Goal: Entertainment & Leisure: Consume media (video, audio)

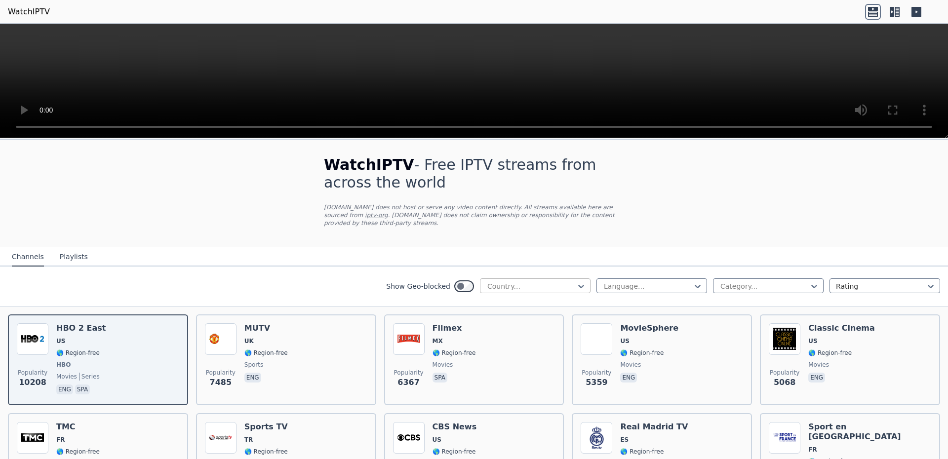
click at [550, 281] on div at bounding box center [531, 286] width 90 height 10
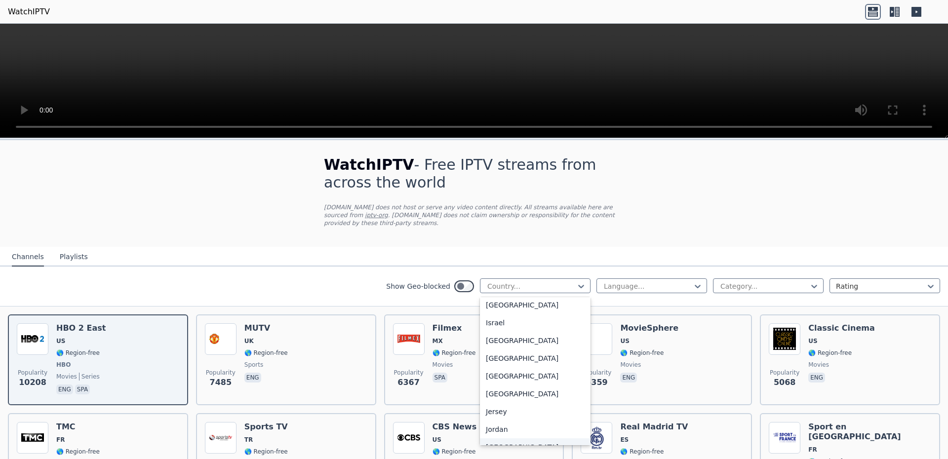
scroll to position [1592, 0]
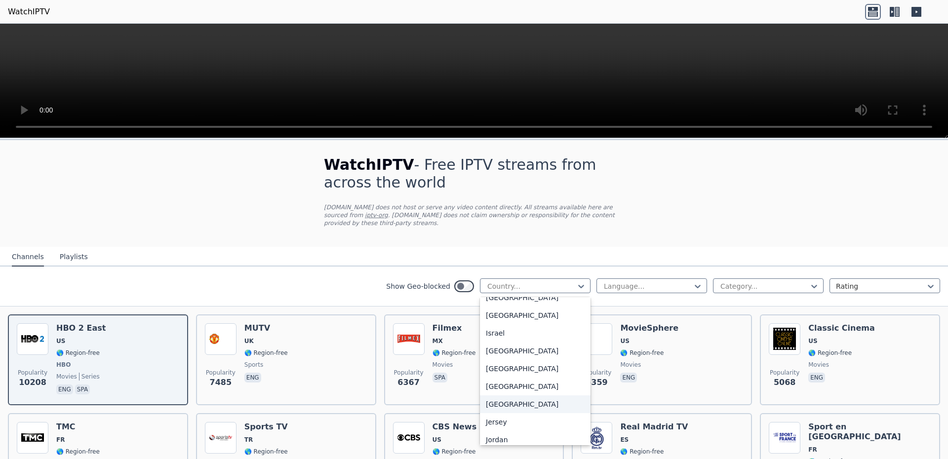
click at [491, 401] on div "[GEOGRAPHIC_DATA]" at bounding box center [535, 404] width 111 height 18
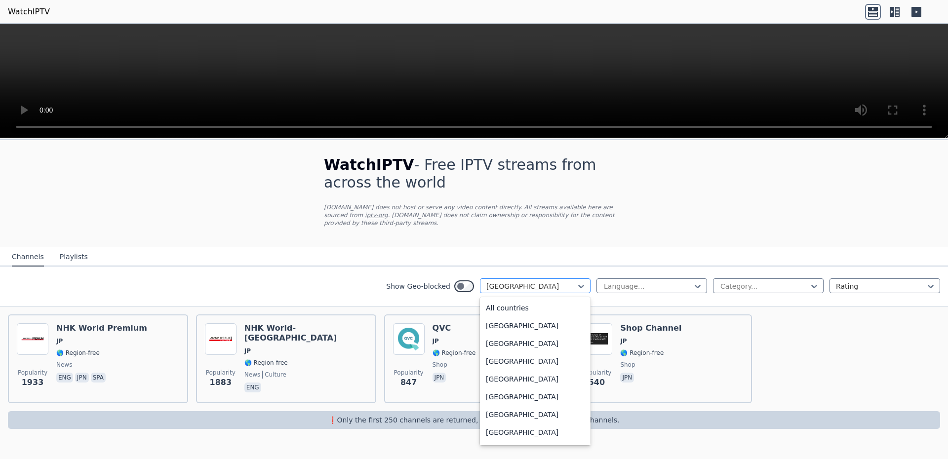
click at [565, 281] on div at bounding box center [531, 286] width 90 height 10
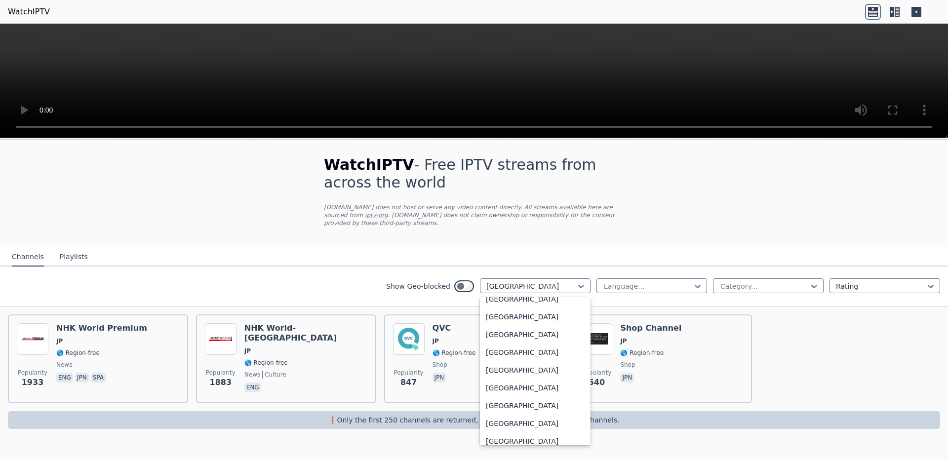
scroll to position [2976, 0]
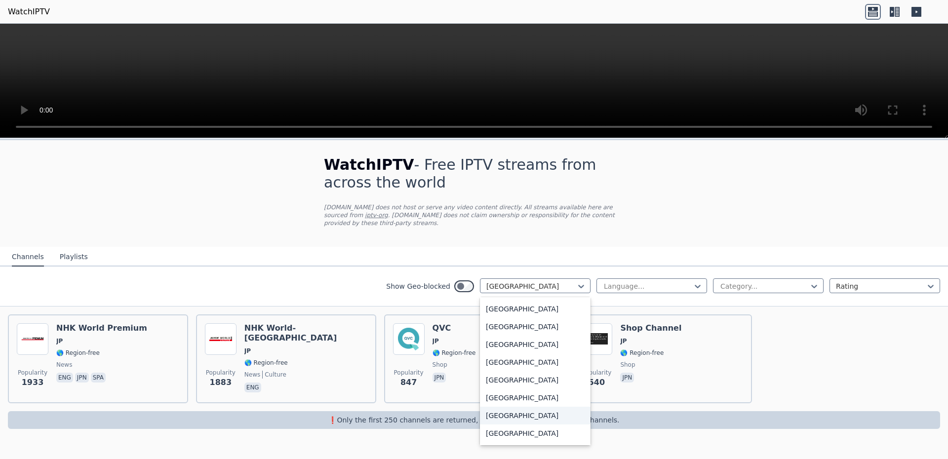
click at [505, 407] on div "[GEOGRAPHIC_DATA]" at bounding box center [535, 416] width 111 height 18
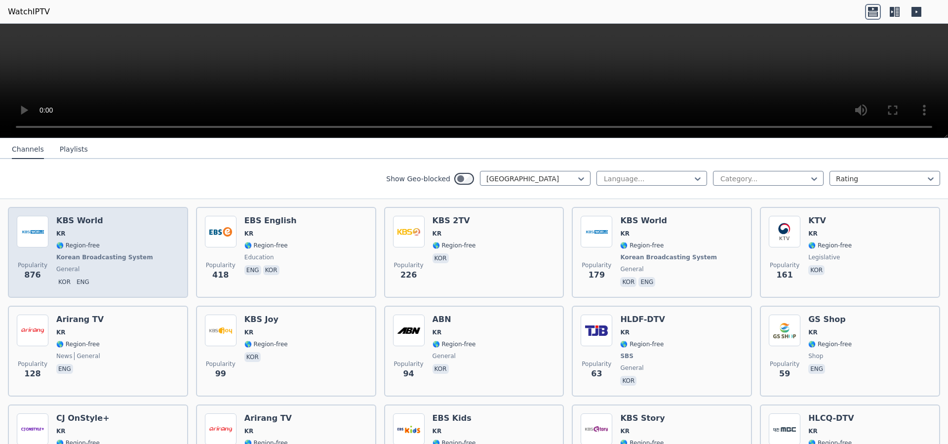
scroll to position [127, 0]
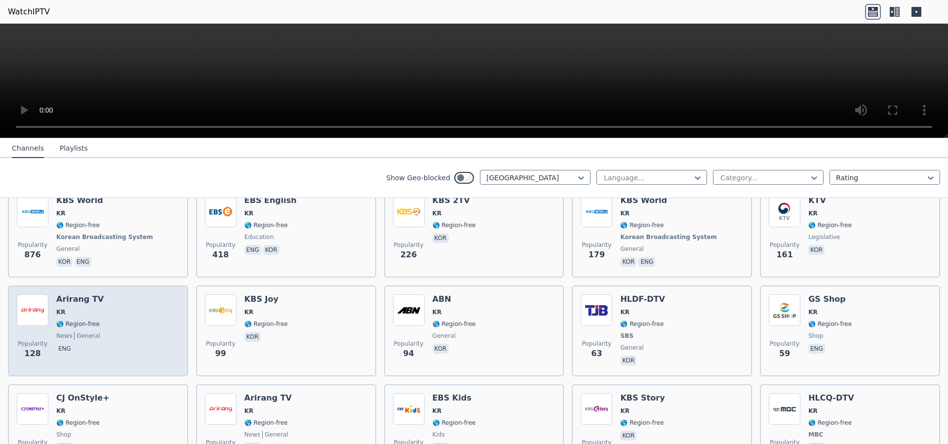
click at [76, 294] on h6 "Arirang TV" at bounding box center [79, 299] width 47 height 10
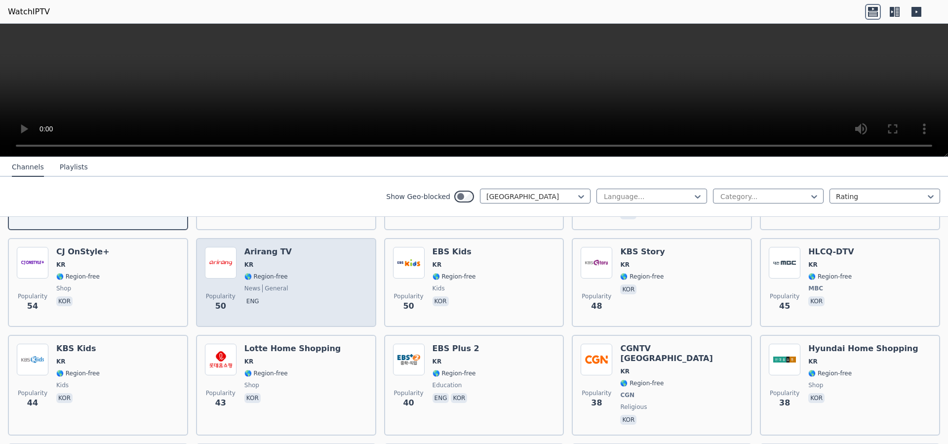
scroll to position [318, 0]
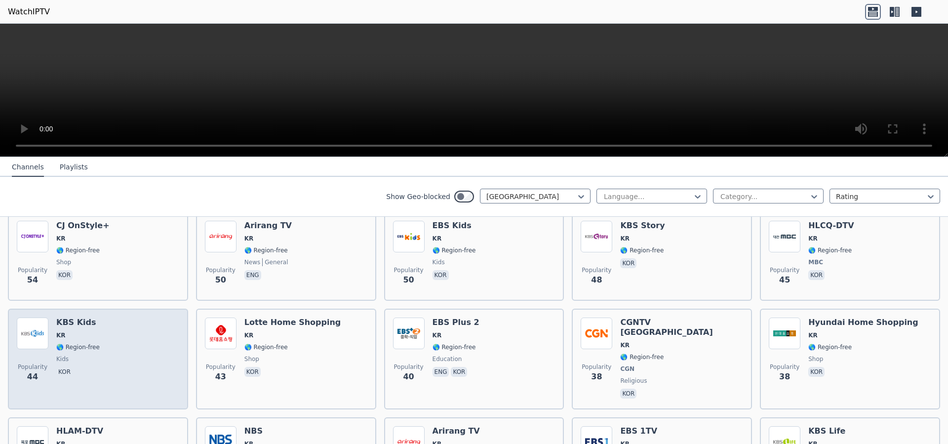
click at [64, 317] on h6 "KBS Kids" at bounding box center [77, 322] width 43 height 10
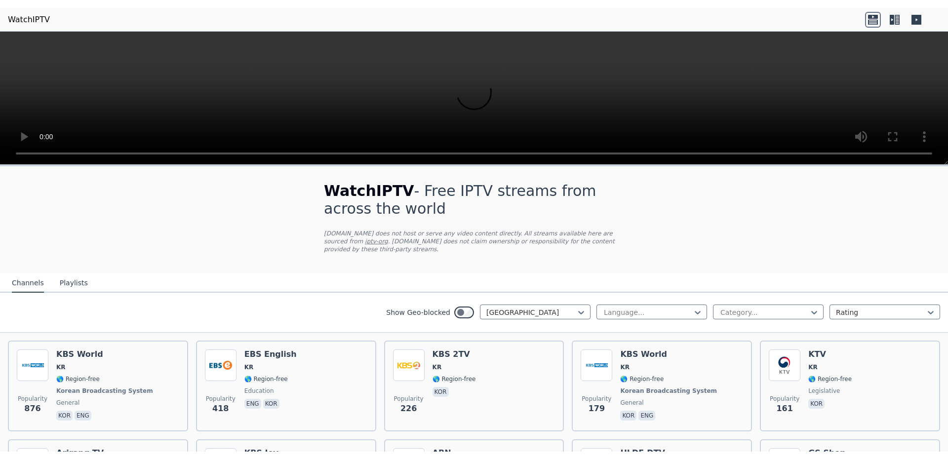
scroll to position [64, 0]
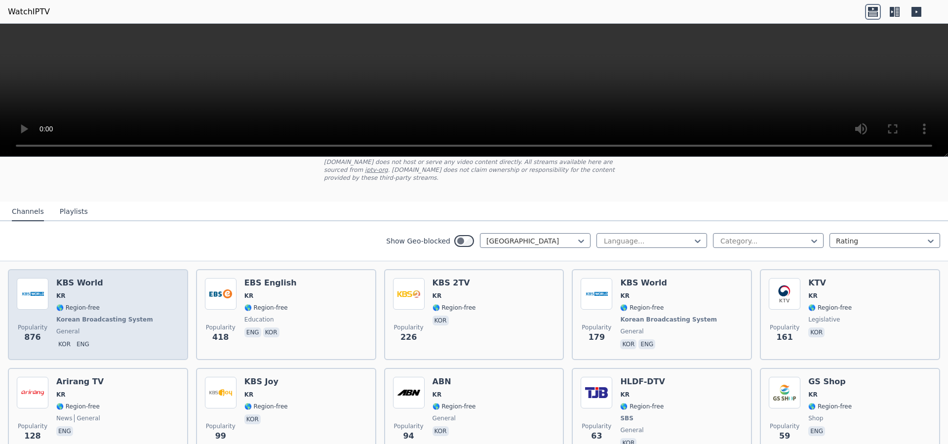
click at [82, 278] on h6 "KBS World" at bounding box center [105, 283] width 99 height 10
